Goal: Check status: Check status

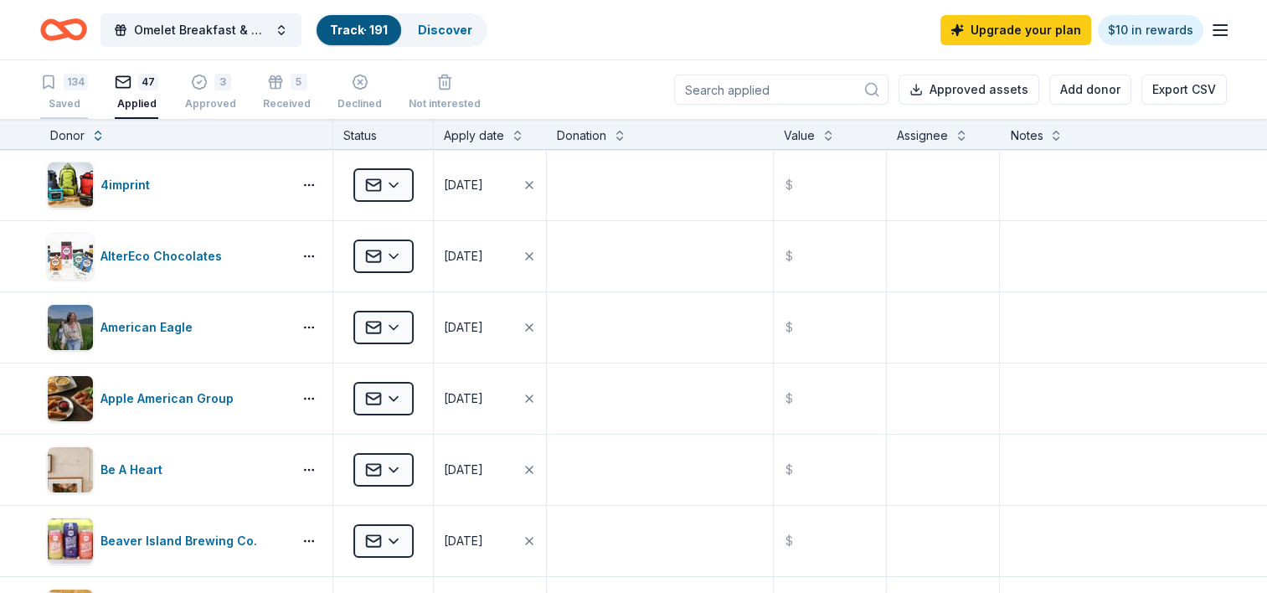
scroll to position [2634, 0]
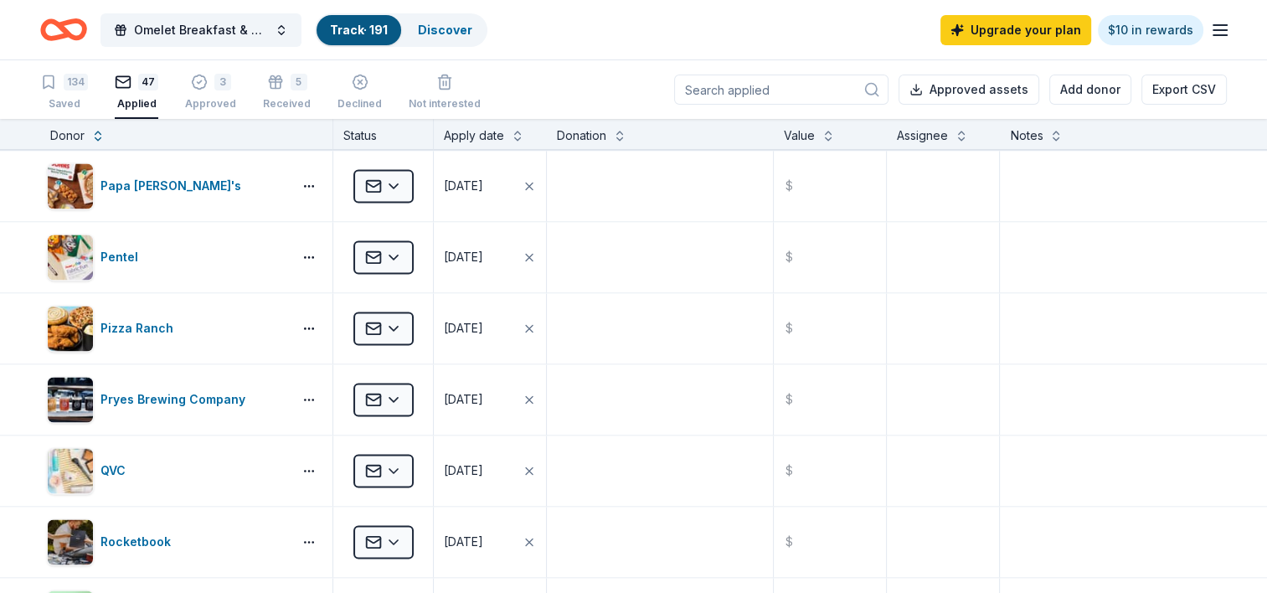
click at [126, 90] on div "47 Applied" at bounding box center [137, 92] width 44 height 37
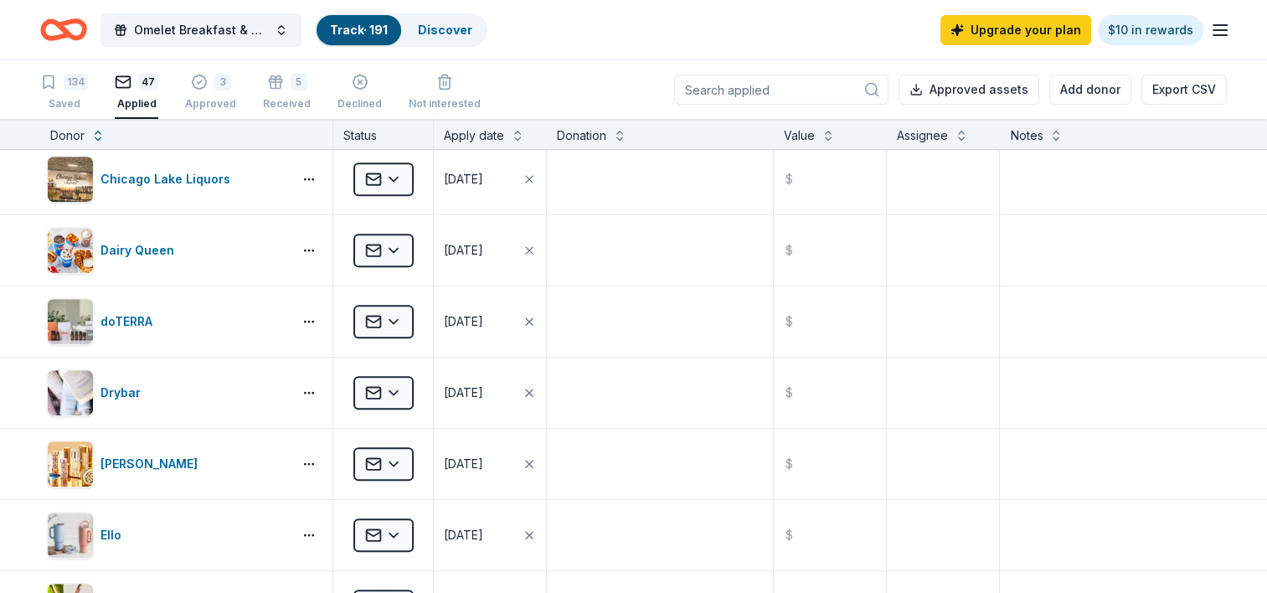
scroll to position [794, 0]
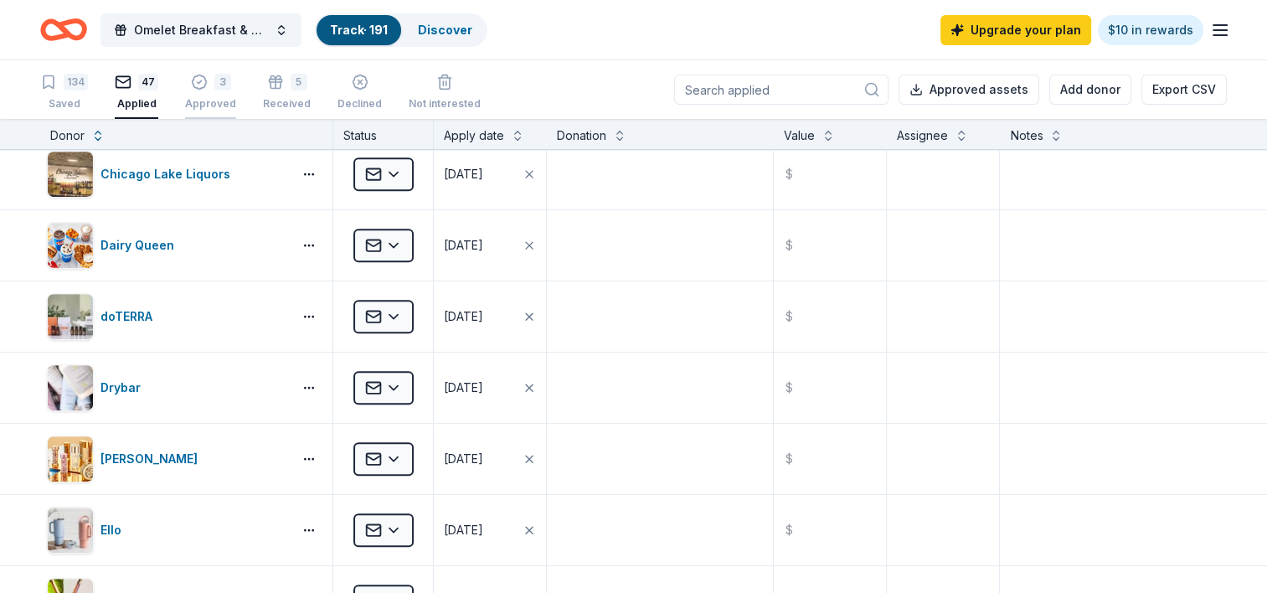
click at [198, 90] on div "3 Approved" at bounding box center [210, 92] width 51 height 37
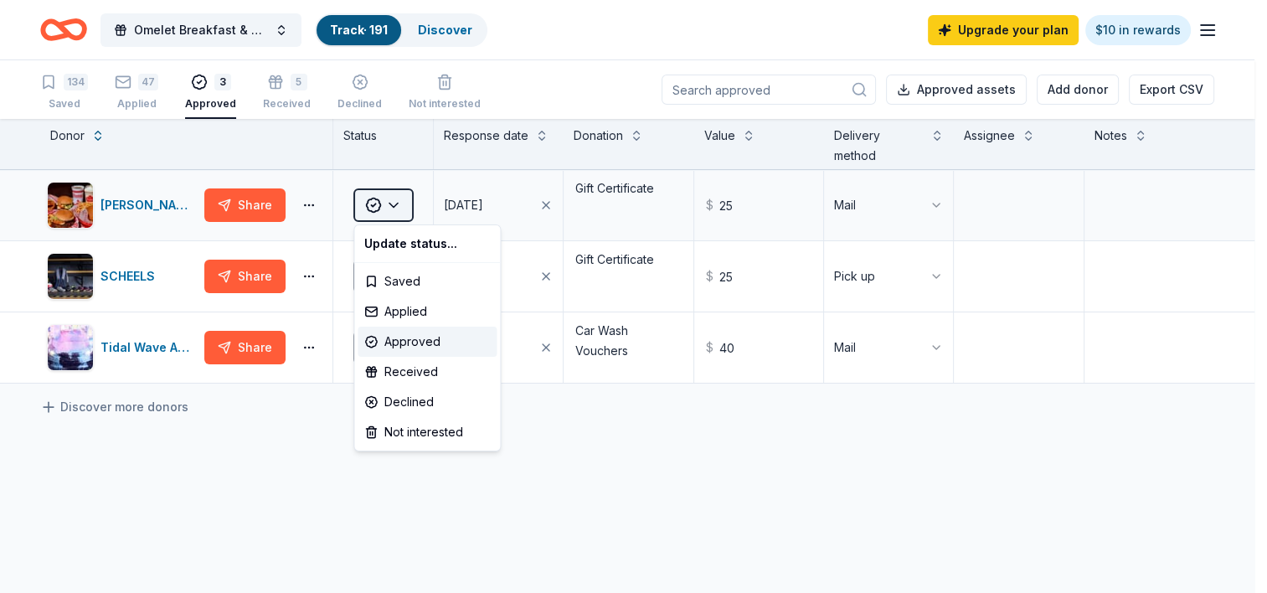
click at [400, 206] on html "Omelet Breakfast & Silent Auction Fundraiser Track · 191 Discover Upgrade your …" at bounding box center [633, 296] width 1267 height 593
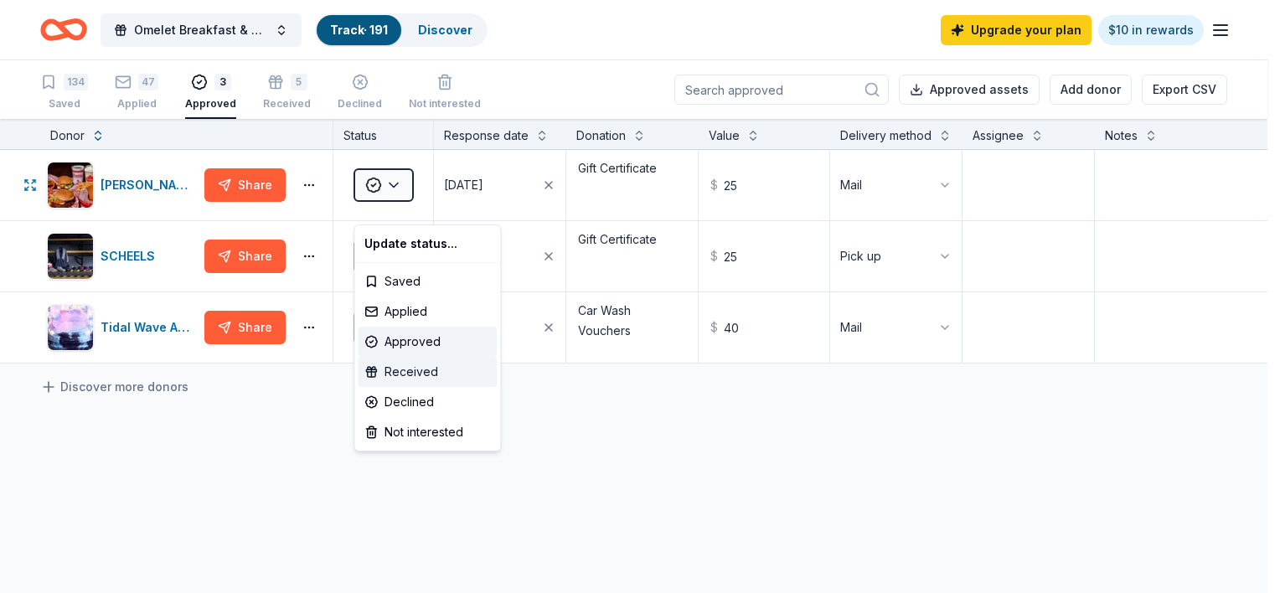
click at [410, 379] on div "Received" at bounding box center [427, 372] width 139 height 30
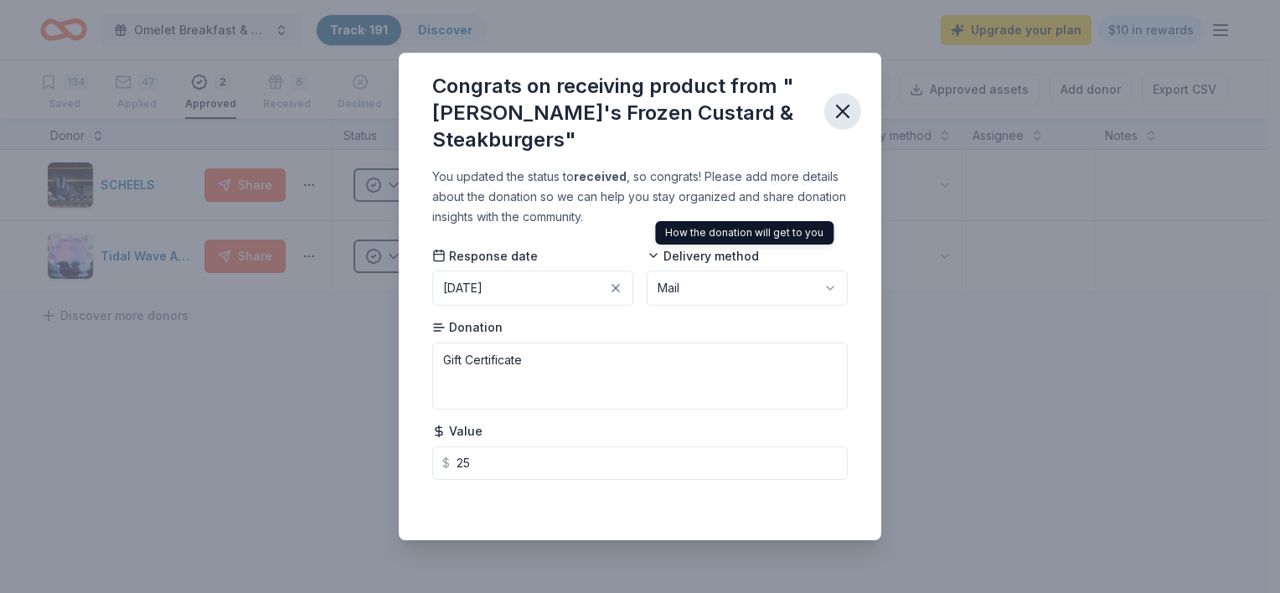
click at [848, 107] on icon "button" at bounding box center [843, 112] width 12 height 12
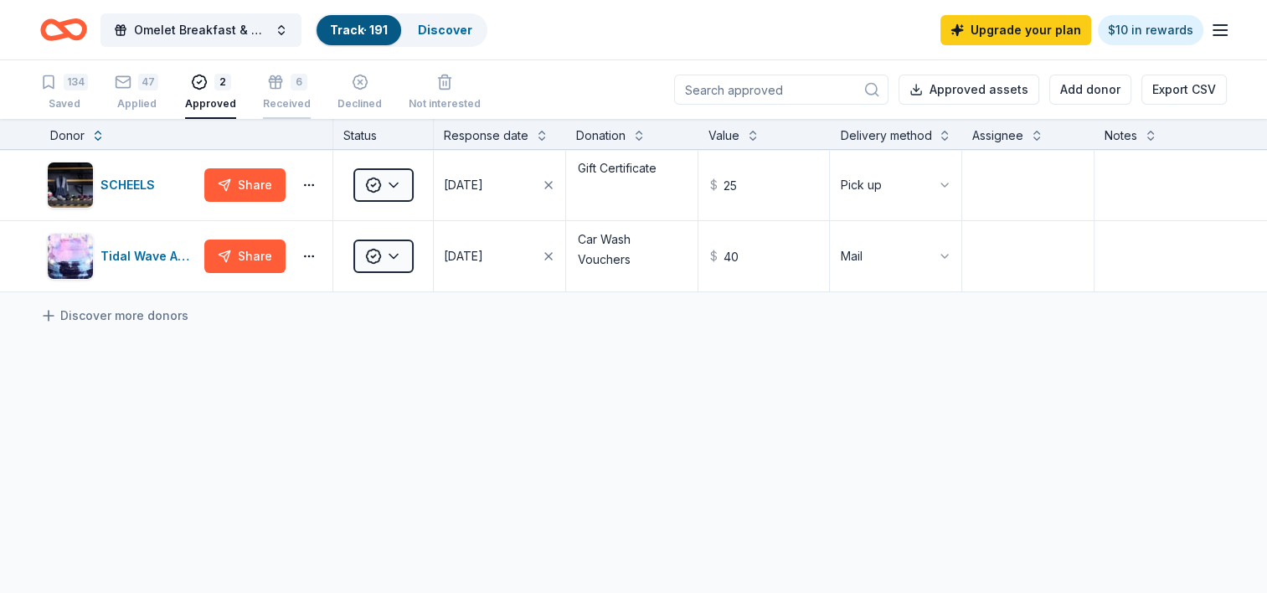
click at [283, 97] on div "Received" at bounding box center [287, 103] width 48 height 13
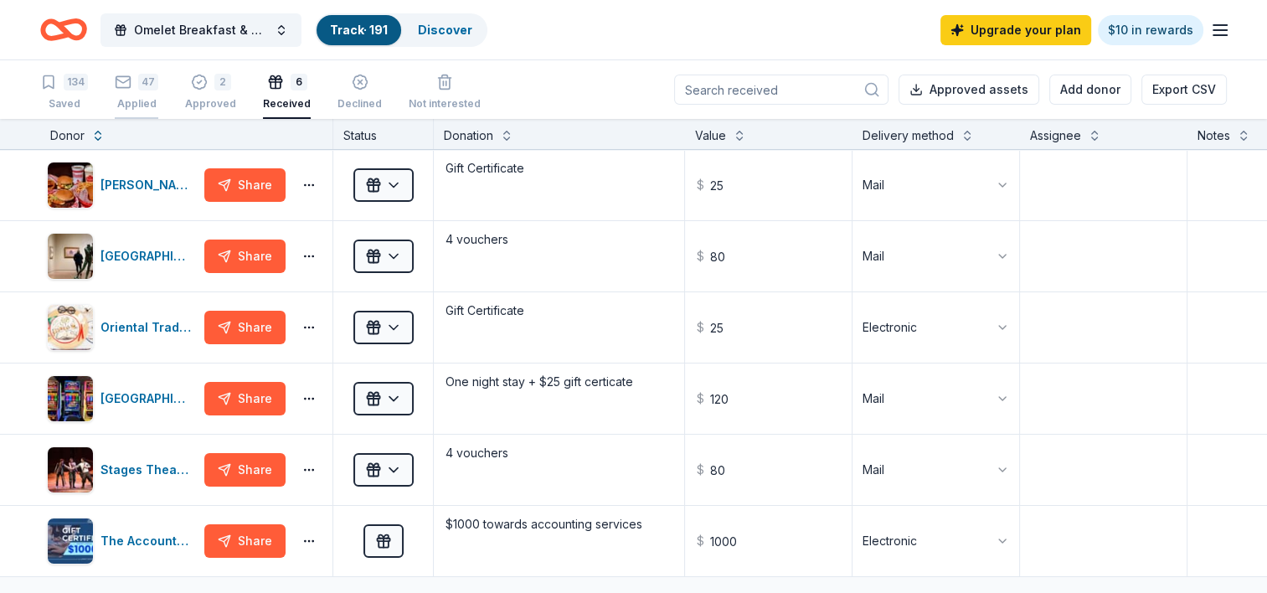
click at [124, 97] on div "Applied" at bounding box center [137, 103] width 44 height 13
